Goal: Transaction & Acquisition: Purchase product/service

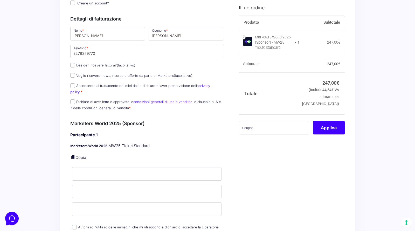
scroll to position [78, 0]
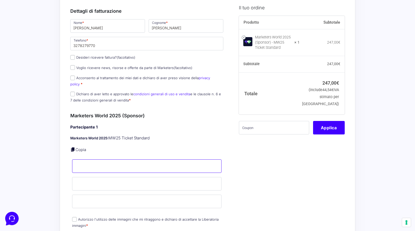
click at [117, 162] on input "Nome *" at bounding box center [146, 165] width 149 height 13
type input "Marco"
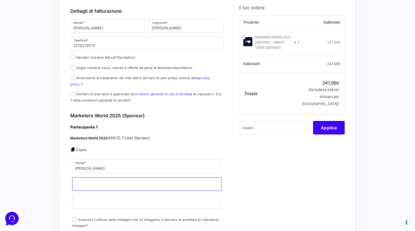
click at [117, 180] on input "Cognome *" at bounding box center [146, 183] width 149 height 13
type input "Grieco"
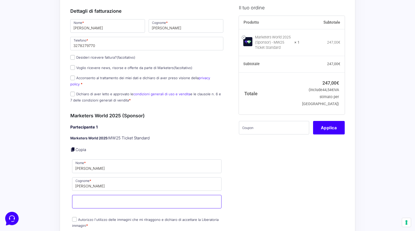
click at [113, 196] on input "Email *" at bounding box center [146, 201] width 149 height 13
paste input "SPONSOR12"
type input "SPONSOR12"
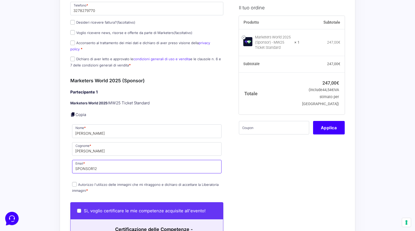
scroll to position [165, 0]
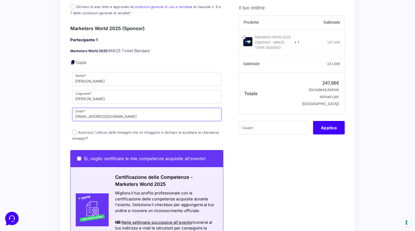
type input "[EMAIL_ADDRESS][DOMAIN_NAME]"
click at [148, 130] on label "Autorizzo l'utilizzo delle immagini che mi ritraggono e dichiaro di accettare l…" at bounding box center [145, 135] width 147 height 10
click at [77, 130] on input "Autorizzo l'utilizzo delle immagini che mi ritraggono e dichiaro di accettare l…" at bounding box center [74, 132] width 5 height 5
checkbox input "true"
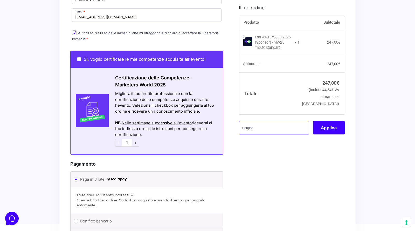
click at [289, 126] on input "text" at bounding box center [274, 127] width 70 height 13
paste input "SPONSOR12"
type input "SPONSOR12"
click at [330, 129] on button "Applica" at bounding box center [329, 127] width 32 height 13
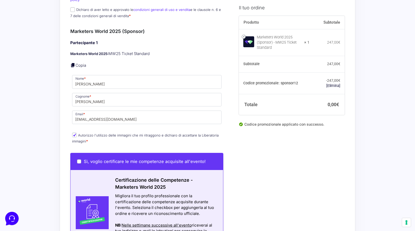
scroll to position [115, 0]
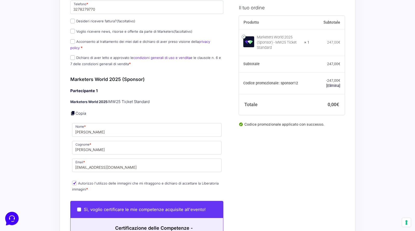
click at [75, 55] on label "Dichiaro di aver letto e approvato le condizioni generali di uso e vendita e le…" at bounding box center [145, 60] width 151 height 10
click at [75, 55] on input "Dichiaro di aver letto e approvato le condizioni generali di uso e vendita e le…" at bounding box center [72, 57] width 5 height 5
checkbox input "true"
click at [73, 43] on p "Acconsento al trattamento dei miei dati e dichiaro di aver preso visione della …" at bounding box center [146, 44] width 157 height 13
click at [73, 40] on input "Acconsento al trattamento dei miei dati e dichiaro di aver preso visione della …" at bounding box center [72, 41] width 5 height 5
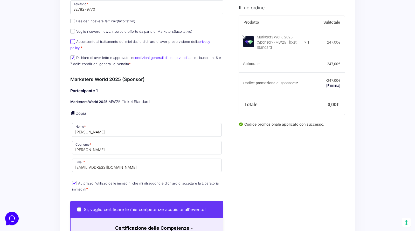
checkbox input "true"
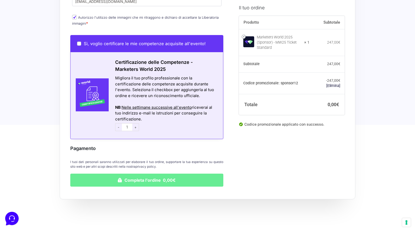
scroll to position [301, 0]
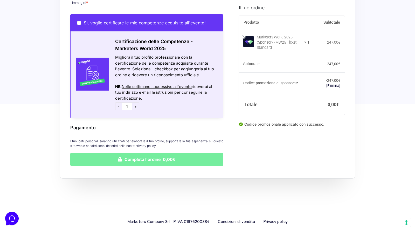
click at [155, 153] on button "Completa l'ordine 0,00€" at bounding box center [146, 159] width 153 height 13
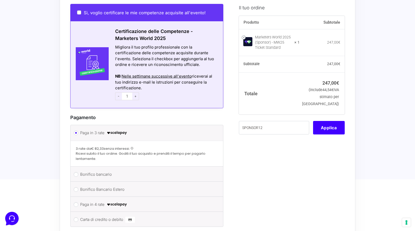
scroll to position [311, 0]
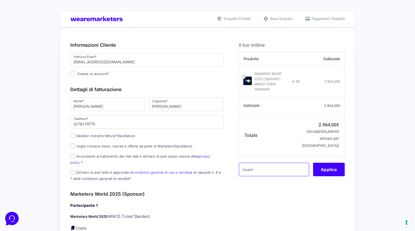
click at [269, 169] on input "text" at bounding box center [274, 169] width 70 height 13
paste input "SPONSOR12"
type input "SPONSOR12"
click at [326, 167] on button "Applica" at bounding box center [329, 169] width 32 height 13
click at [327, 169] on button "Applica" at bounding box center [329, 169] width 32 height 13
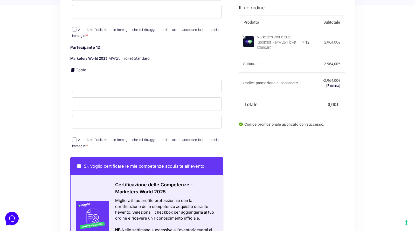
scroll to position [1400, 0]
